Goal: Find specific page/section: Find specific page/section

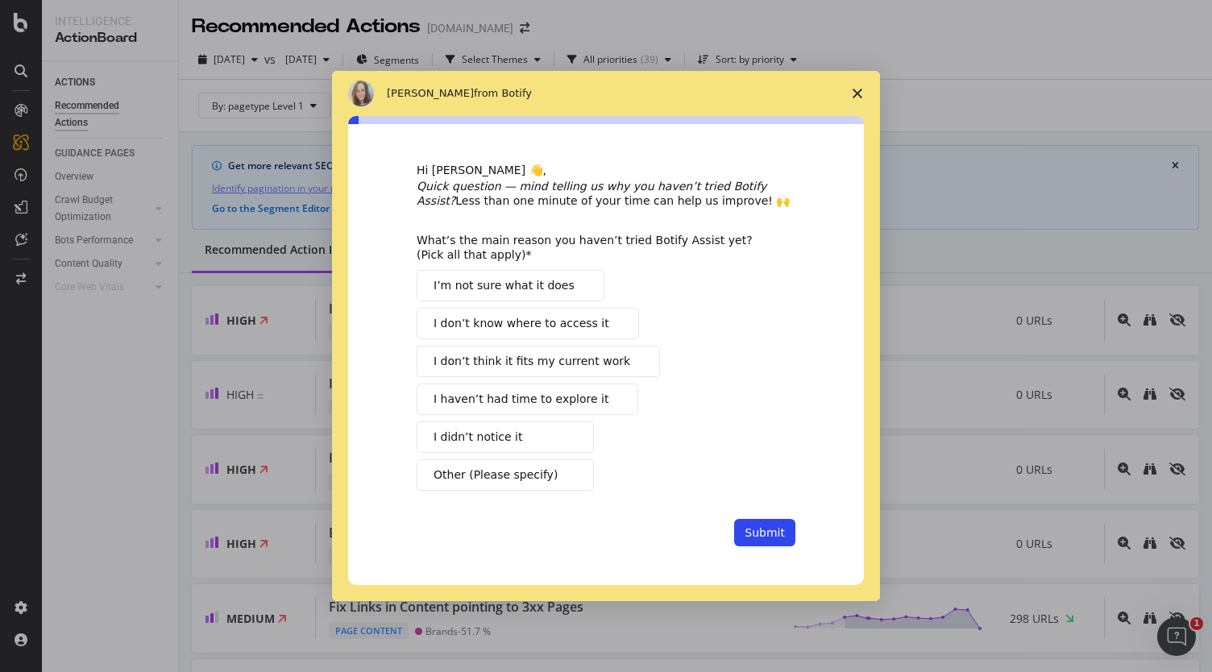
click at [622, 342] on div "I’m not sure what it does I don’t know where to access it I don’t think it fits…" at bounding box center [606, 380] width 379 height 221
